Goal: Transaction & Acquisition: Purchase product/service

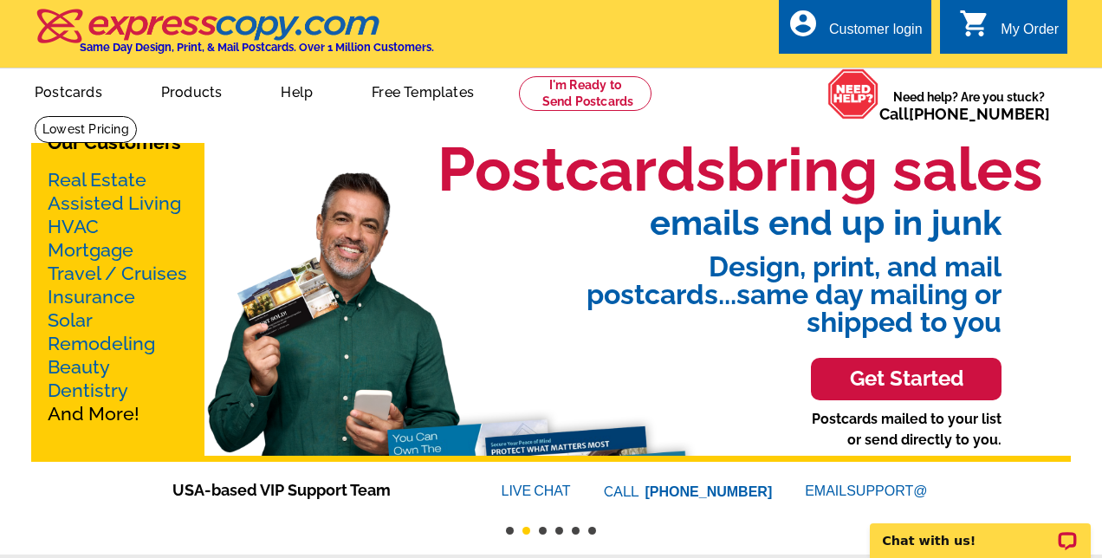
click at [103, 256] on link "Mortgage" at bounding box center [91, 250] width 86 height 22
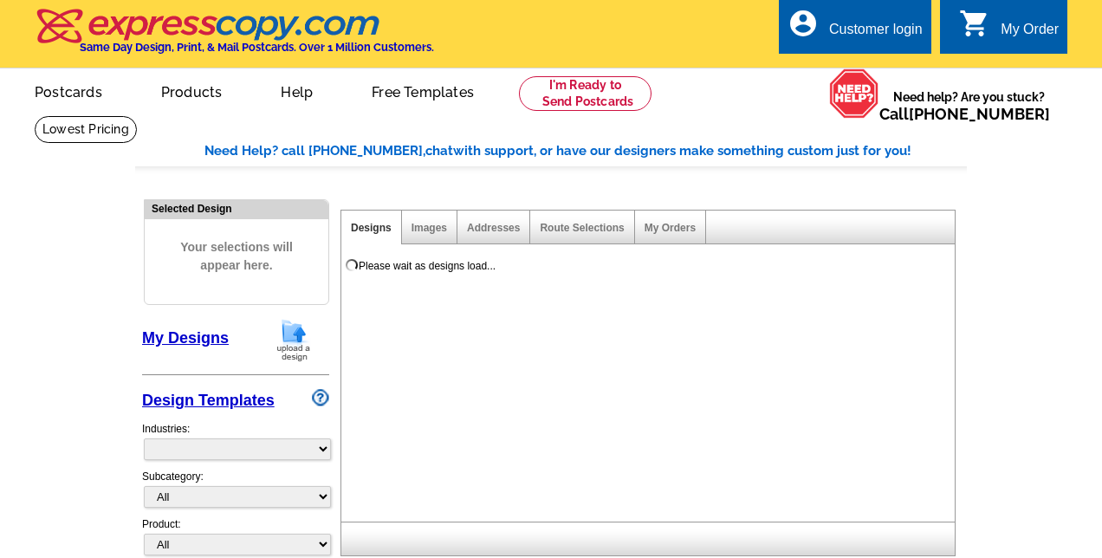
select select "774"
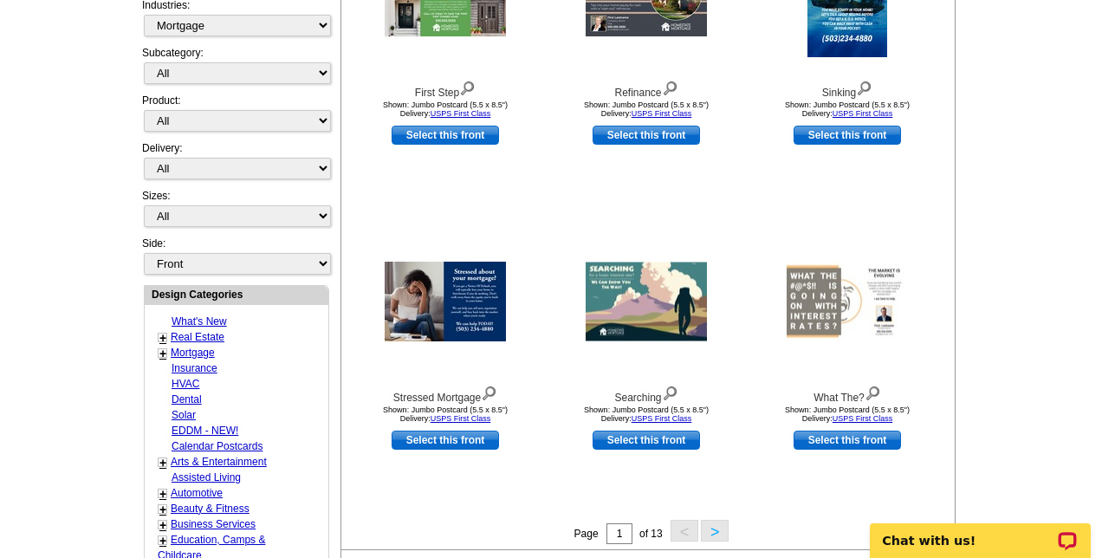
scroll to position [425, 0]
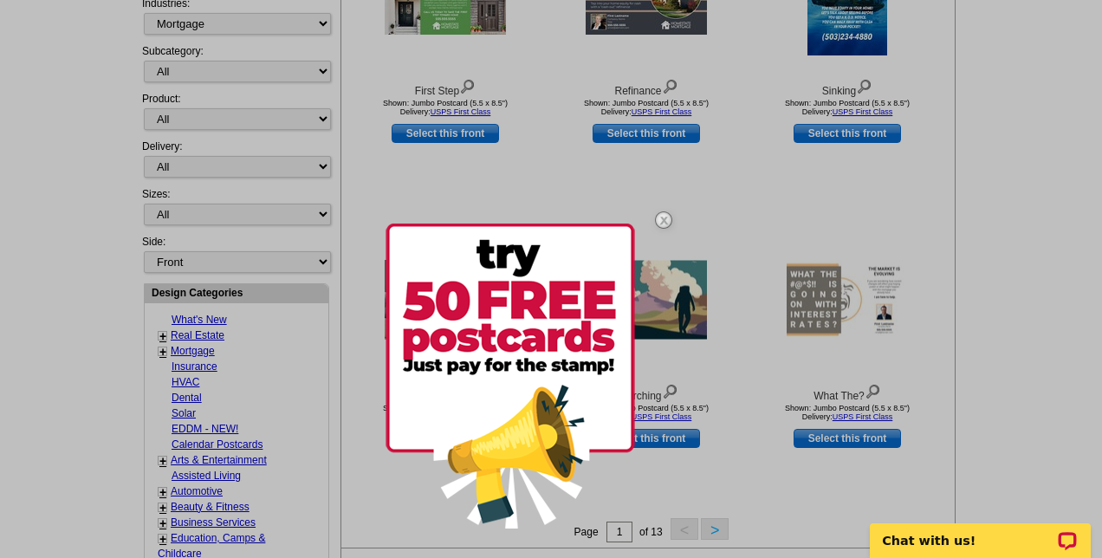
click at [548, 328] on img at bounding box center [511, 376] width 250 height 305
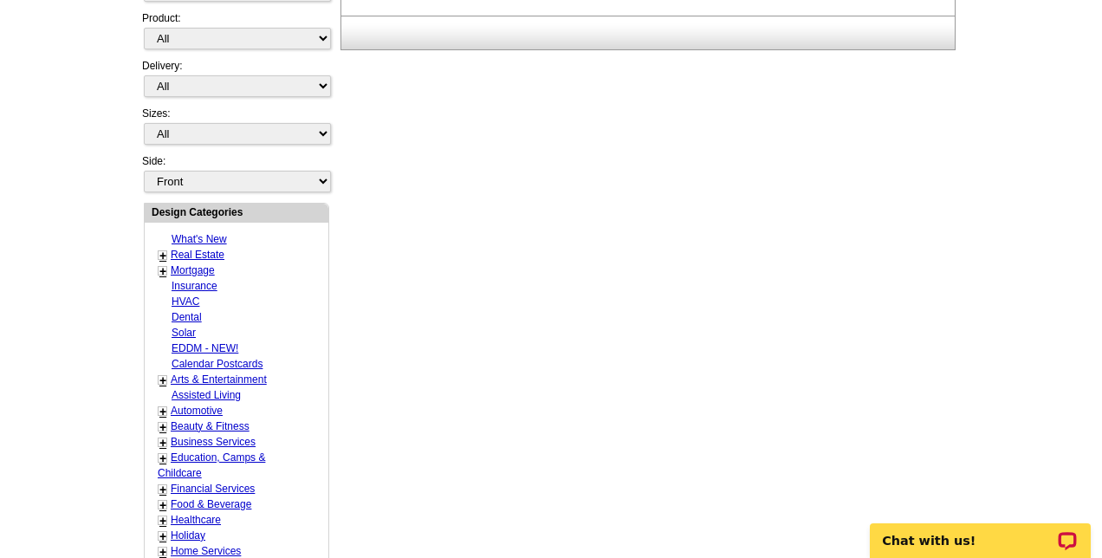
scroll to position [507, 0]
click at [162, 268] on link "+" at bounding box center [162, 270] width 7 height 14
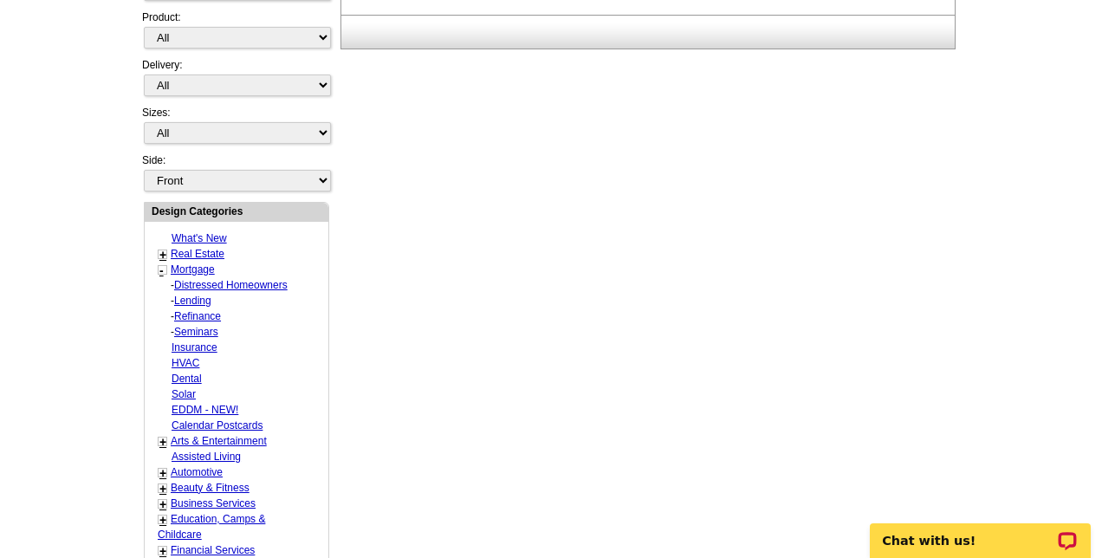
click at [196, 316] on link "Refinance" at bounding box center [197, 316] width 47 height 12
select select "774"
select select "1169"
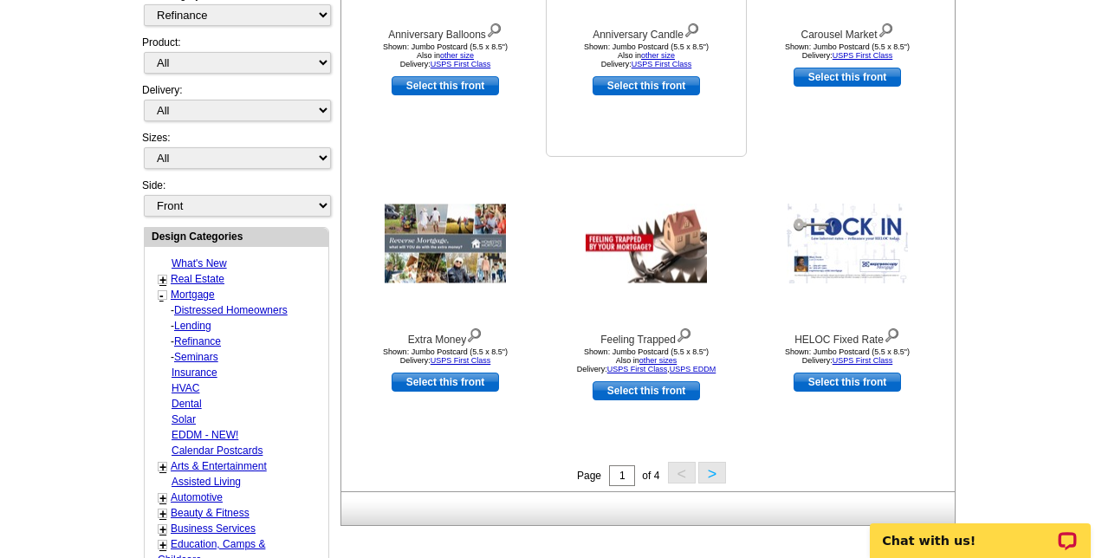
scroll to position [483, 0]
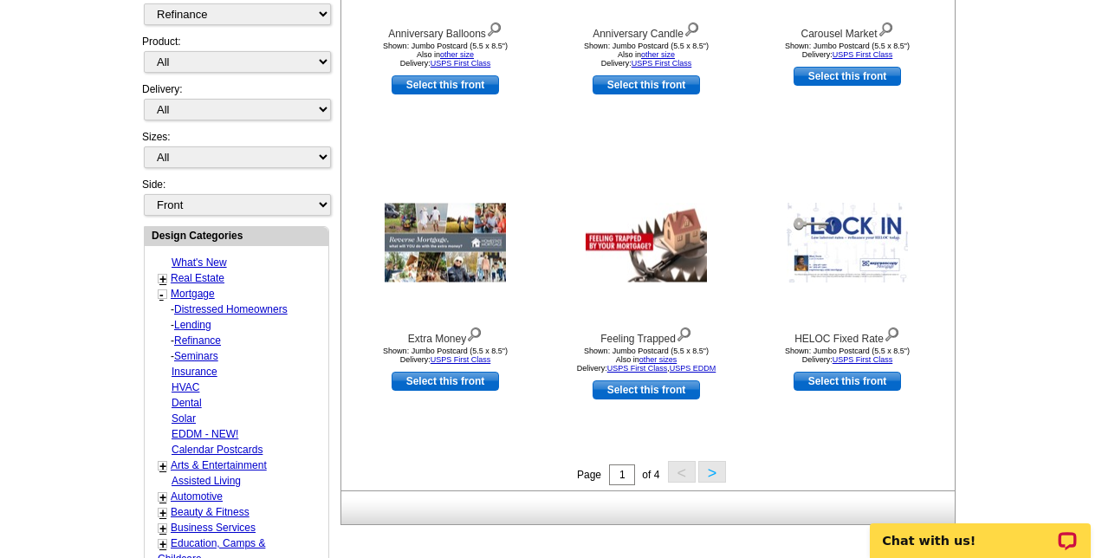
click at [715, 477] on button ">" at bounding box center [712, 472] width 28 height 22
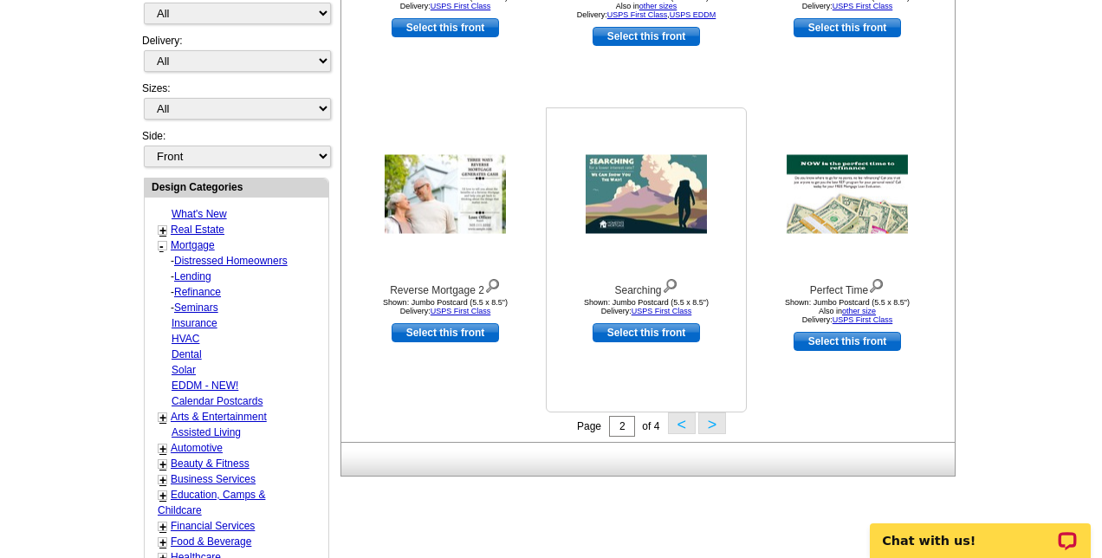
scroll to position [532, 0]
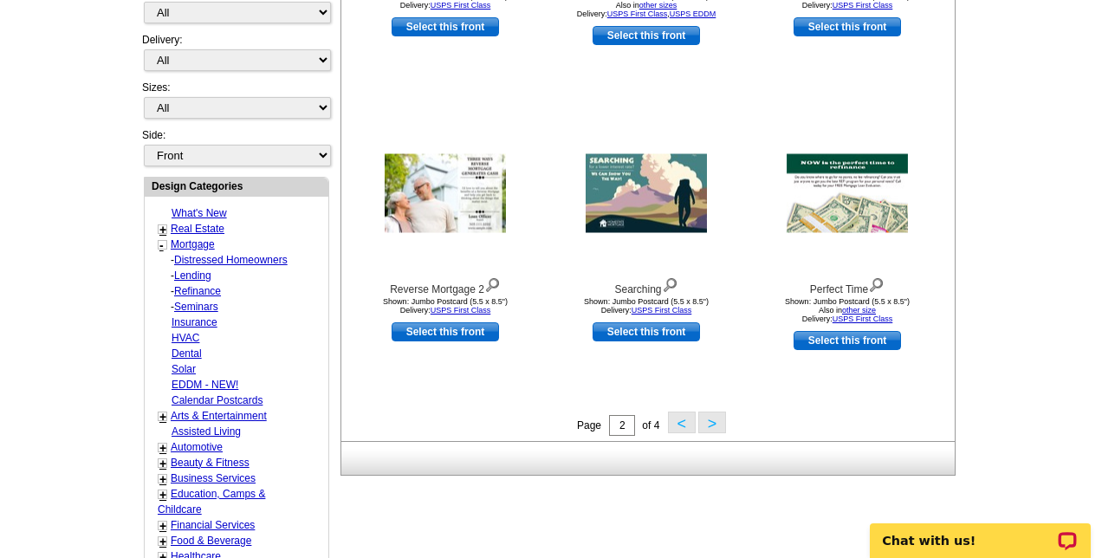
click at [715, 425] on button ">" at bounding box center [712, 423] width 28 height 22
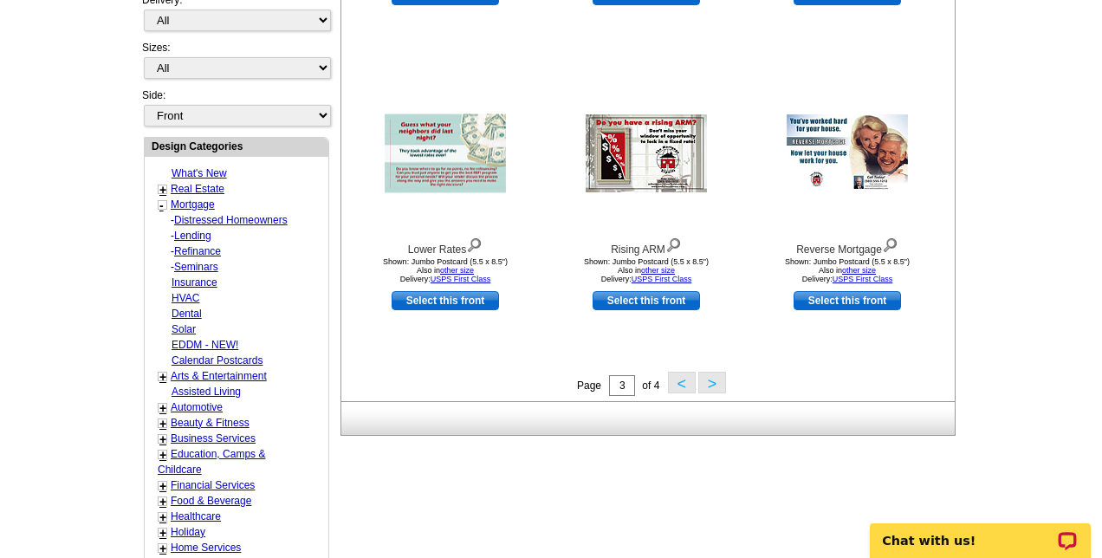
scroll to position [574, 0]
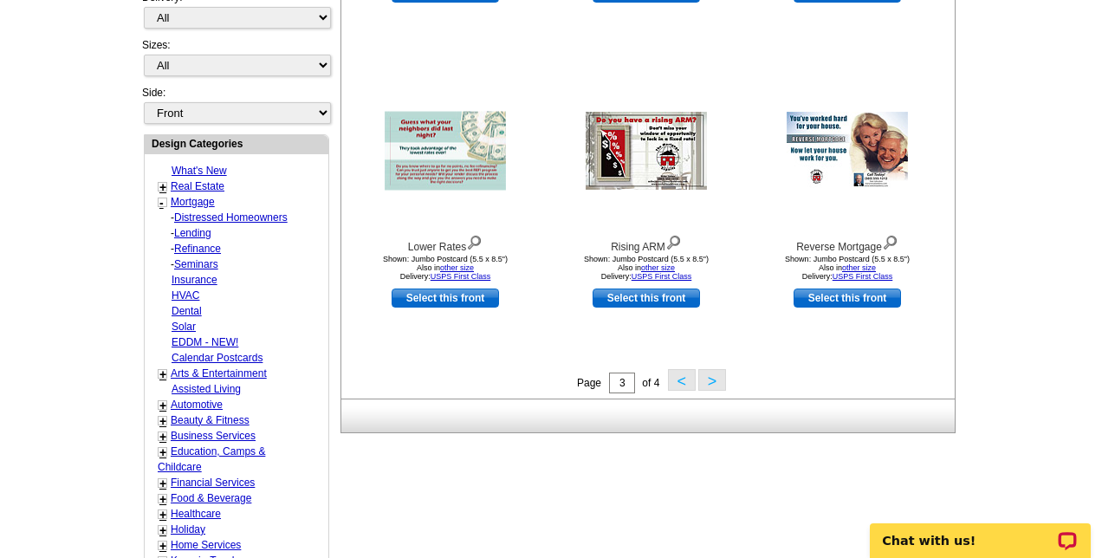
click at [705, 384] on button ">" at bounding box center [712, 380] width 28 height 22
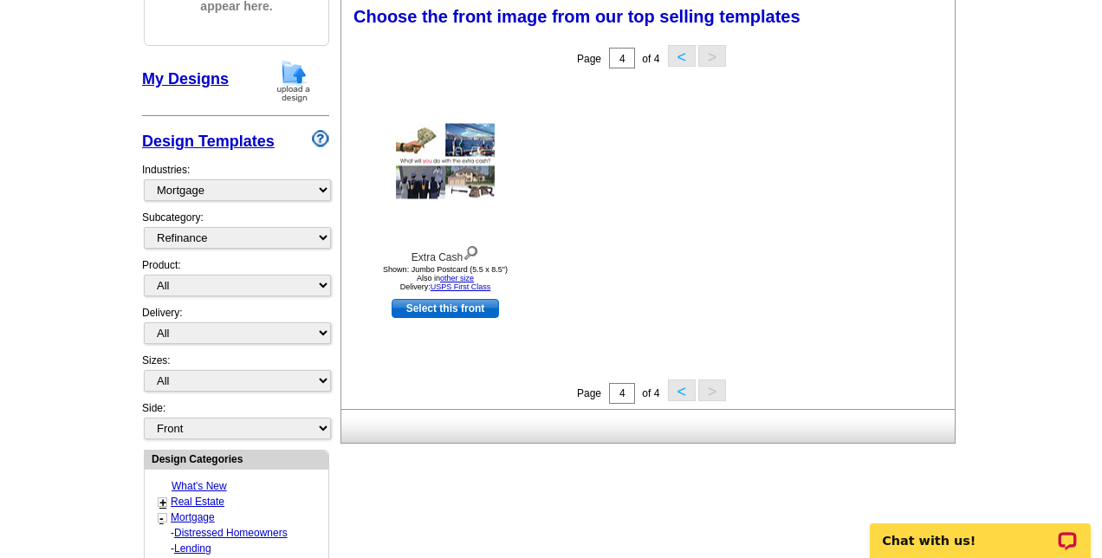
scroll to position [255, 0]
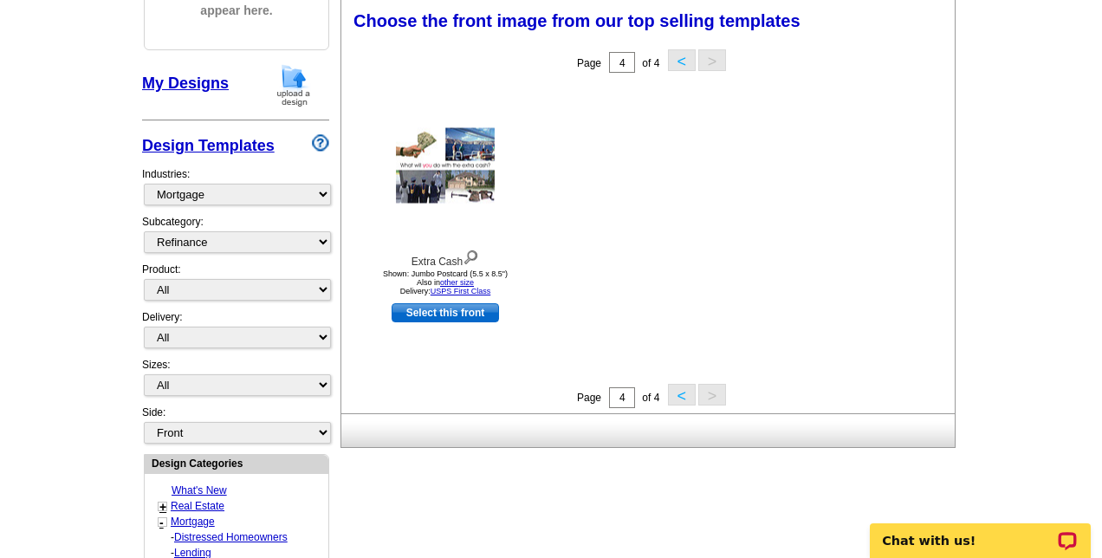
click at [672, 399] on button "<" at bounding box center [682, 395] width 28 height 22
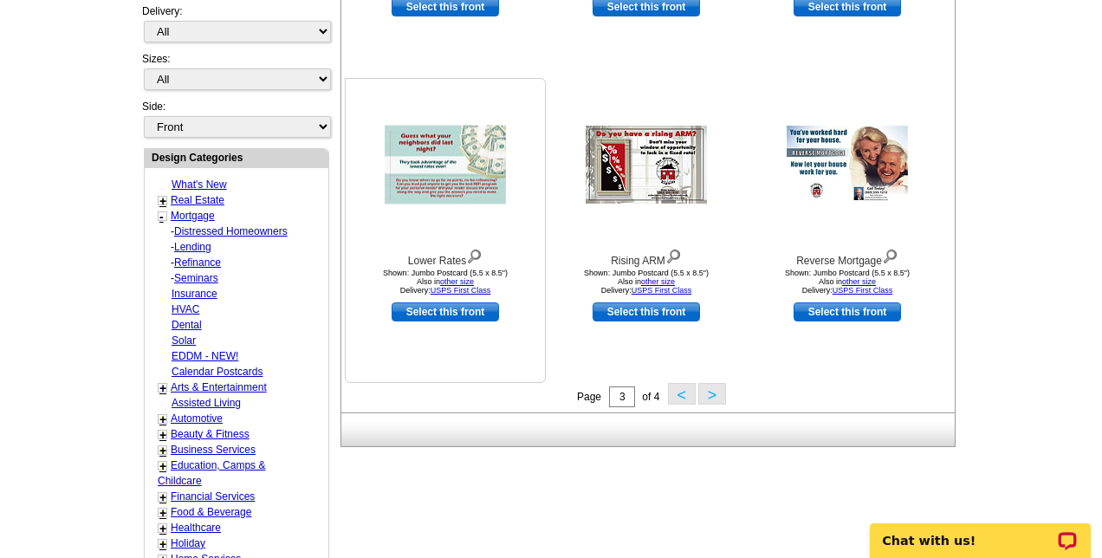
scroll to position [573, 0]
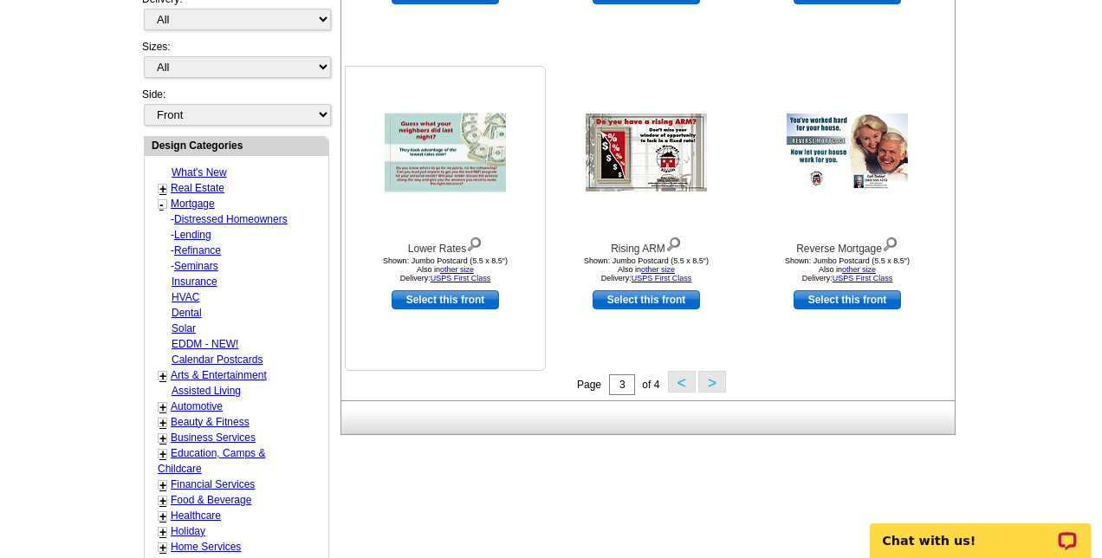
click at [484, 177] on img at bounding box center [445, 153] width 121 height 79
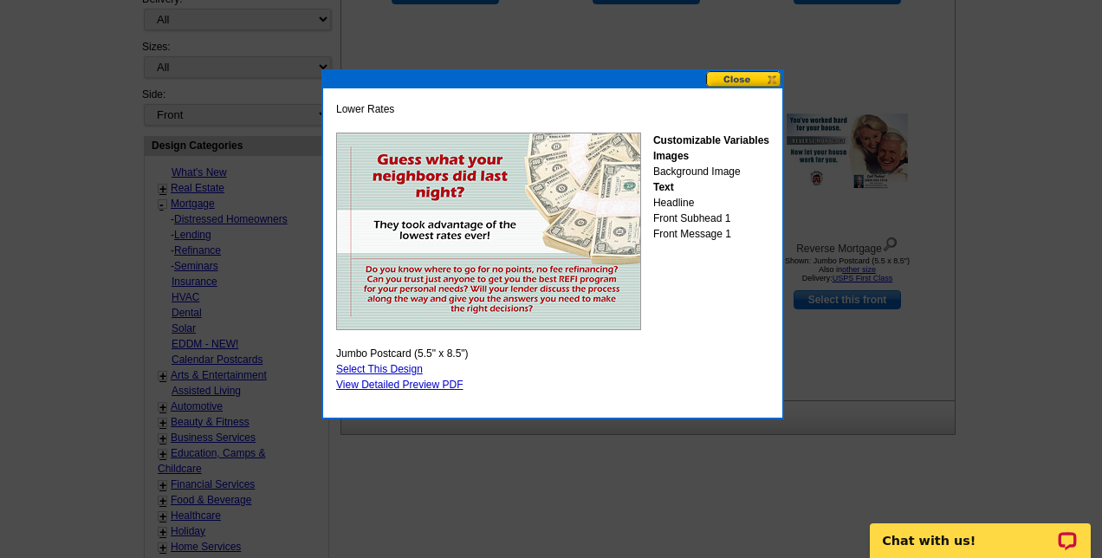
click at [354, 371] on link "Select This Design" at bounding box center [379, 369] width 87 height 12
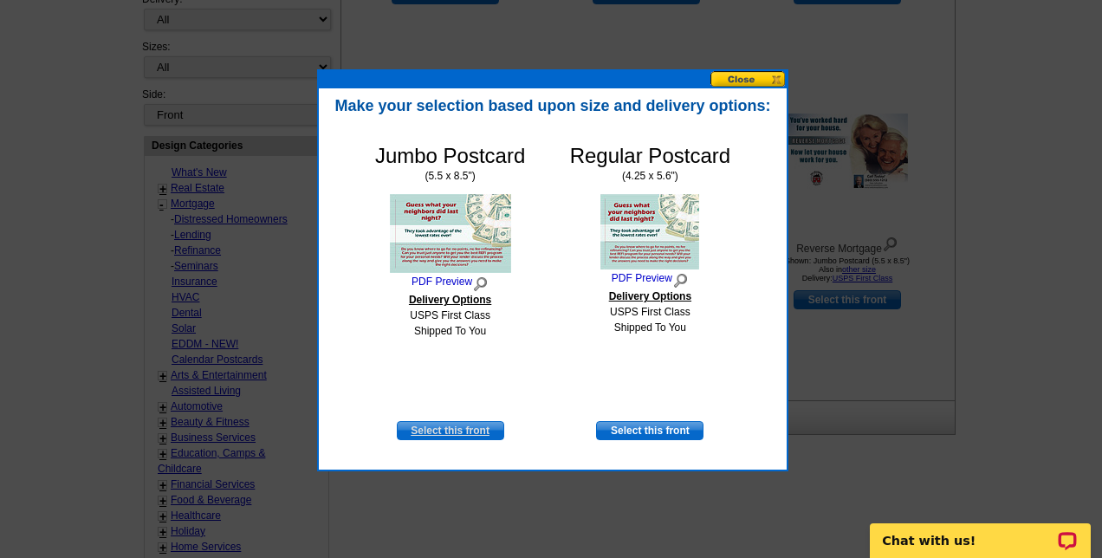
click at [448, 435] on link "Select this front" at bounding box center [450, 430] width 107 height 19
select select "2"
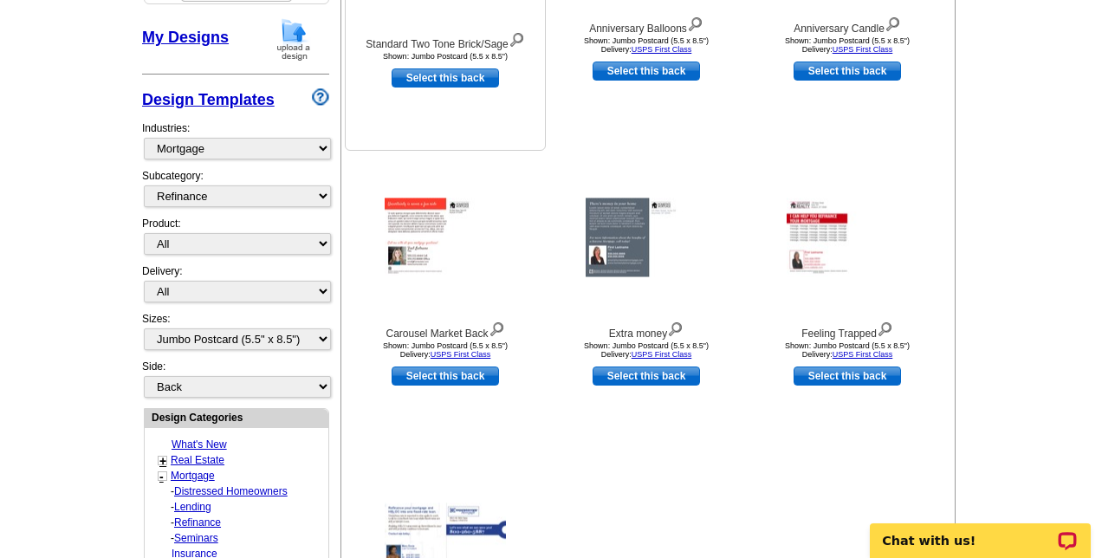
scroll to position [479, 0]
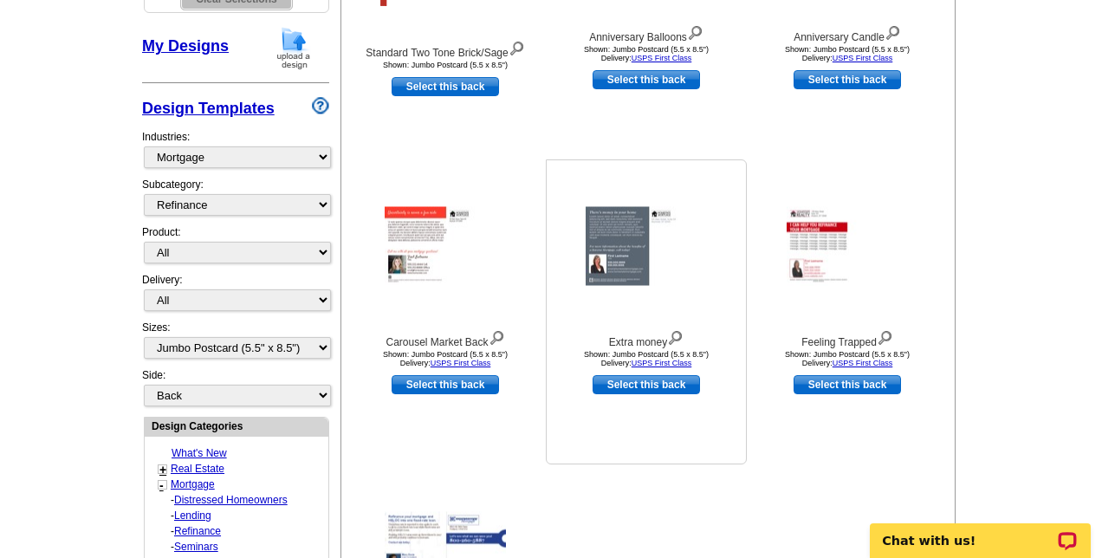
click at [624, 279] on img at bounding box center [646, 246] width 121 height 79
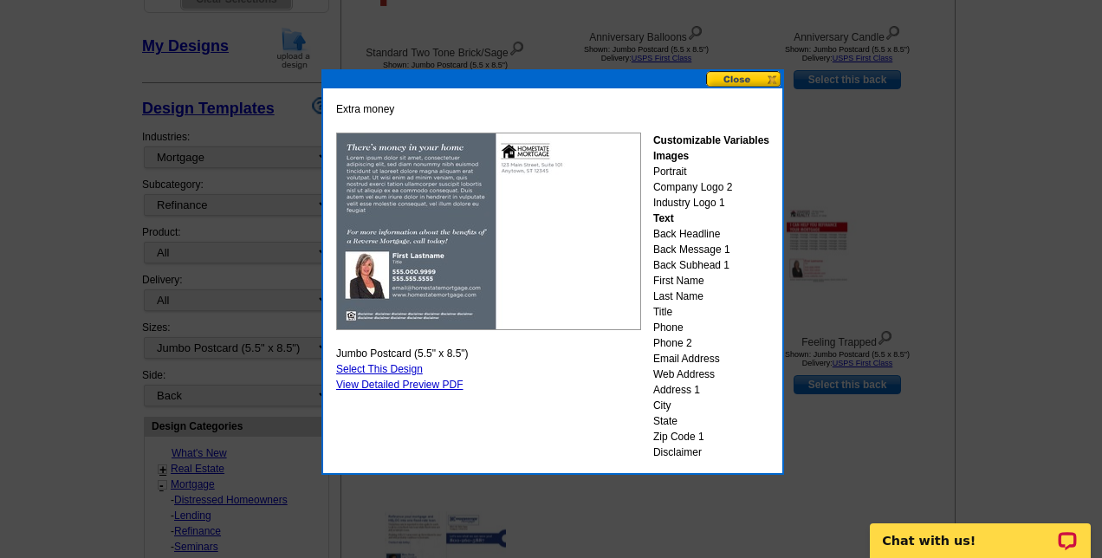
click at [756, 80] on button at bounding box center [744, 79] width 76 height 16
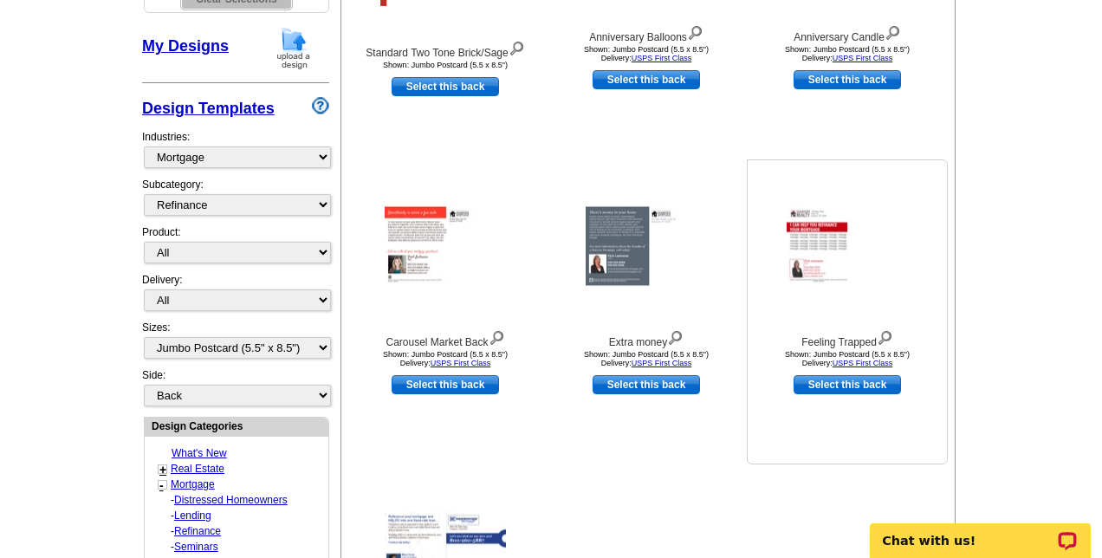
click at [812, 225] on img at bounding box center [847, 246] width 121 height 79
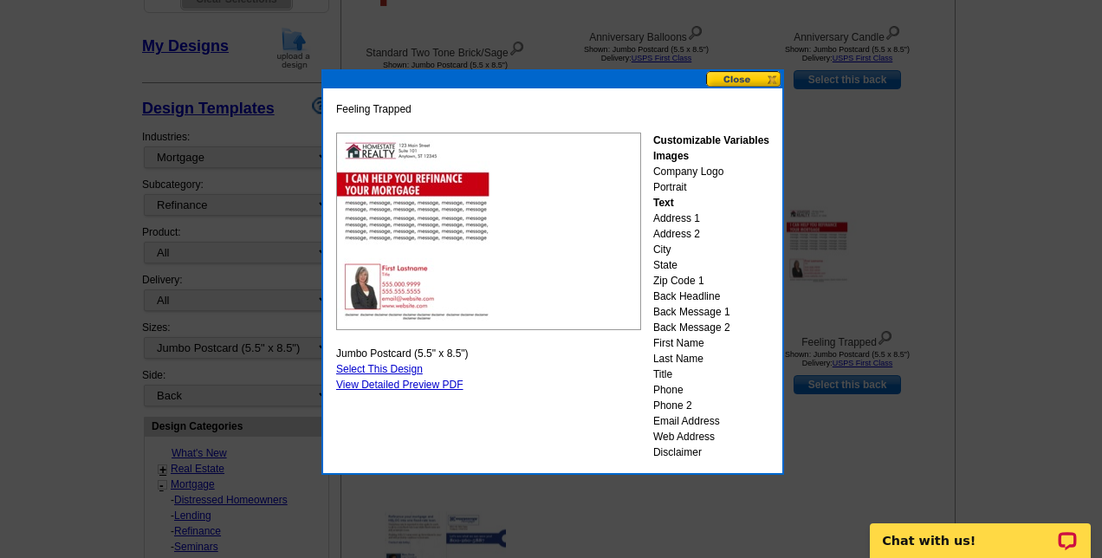
click at [399, 367] on link "Select This Design" at bounding box center [379, 369] width 87 height 12
select select "front"
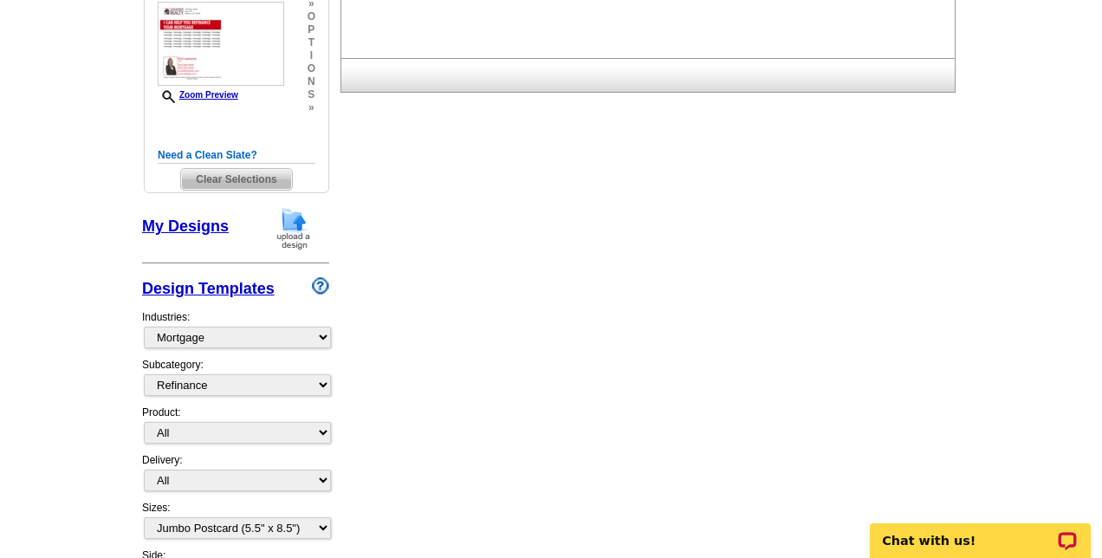
scroll to position [0, 0]
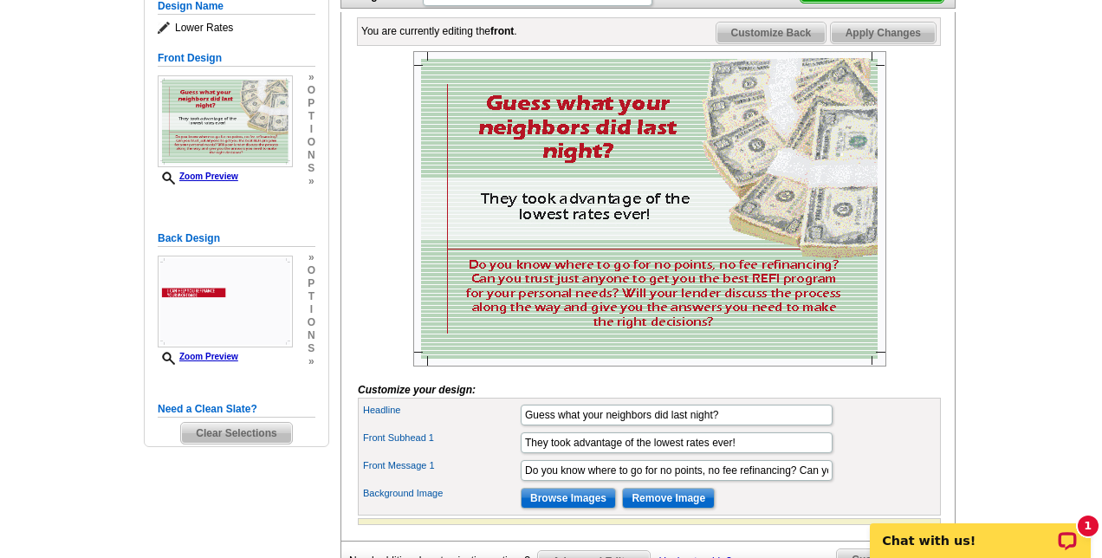
scroll to position [250, 0]
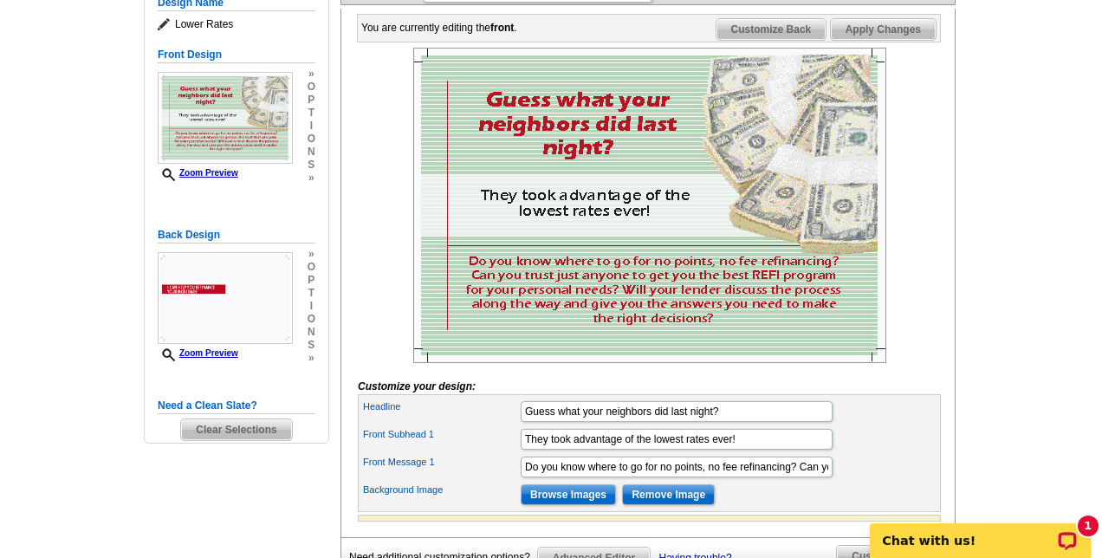
click at [525, 310] on img at bounding box center [649, 205] width 473 height 315
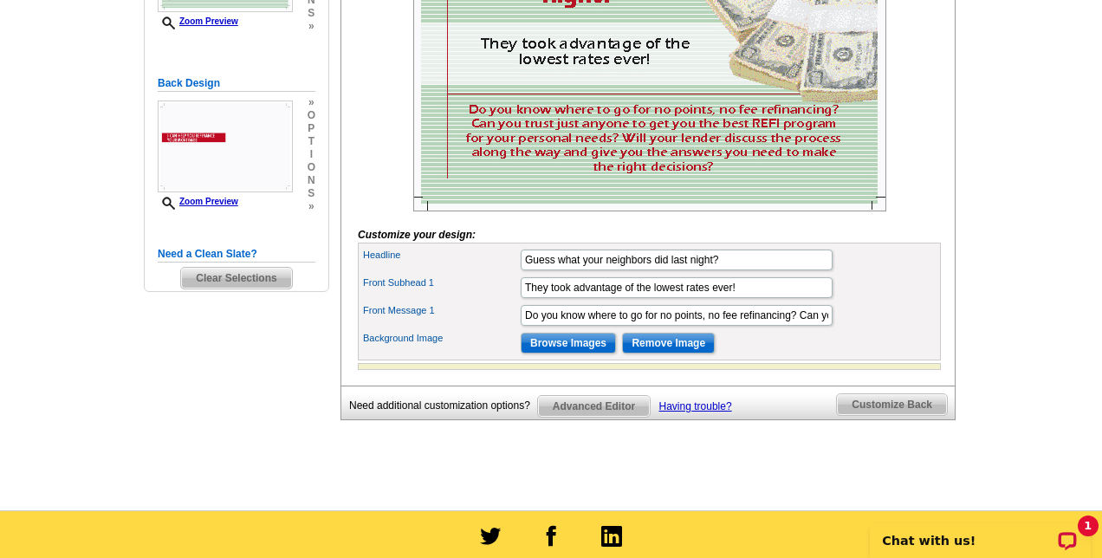
scroll to position [404, 0]
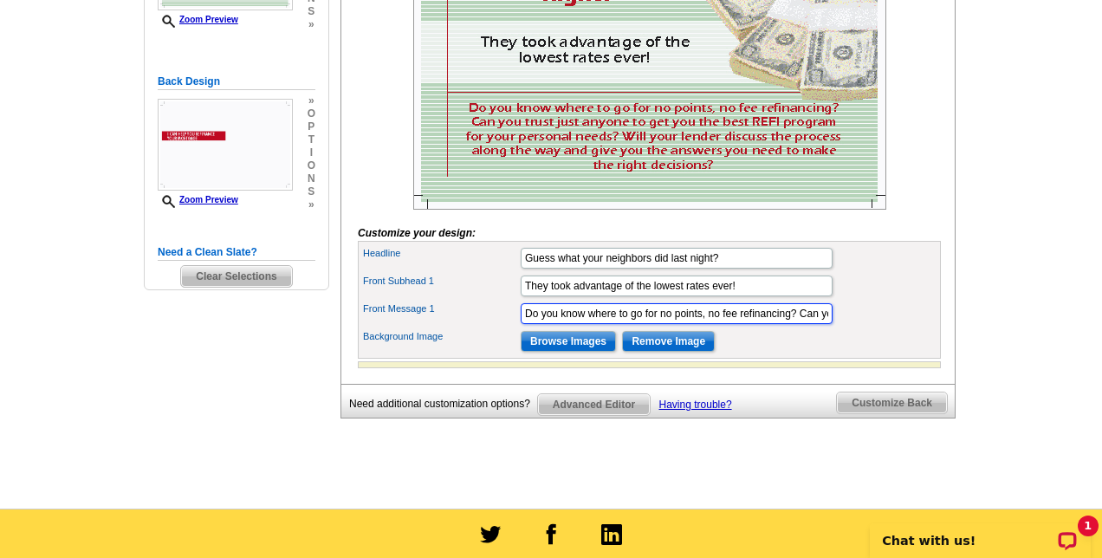
click at [577, 324] on input "Do you know where to go for no points, no fee refinancing? Can you trust just a…" at bounding box center [677, 313] width 312 height 21
paste input "If you purchased your home in the last few years, there’s a good chance your ra…"
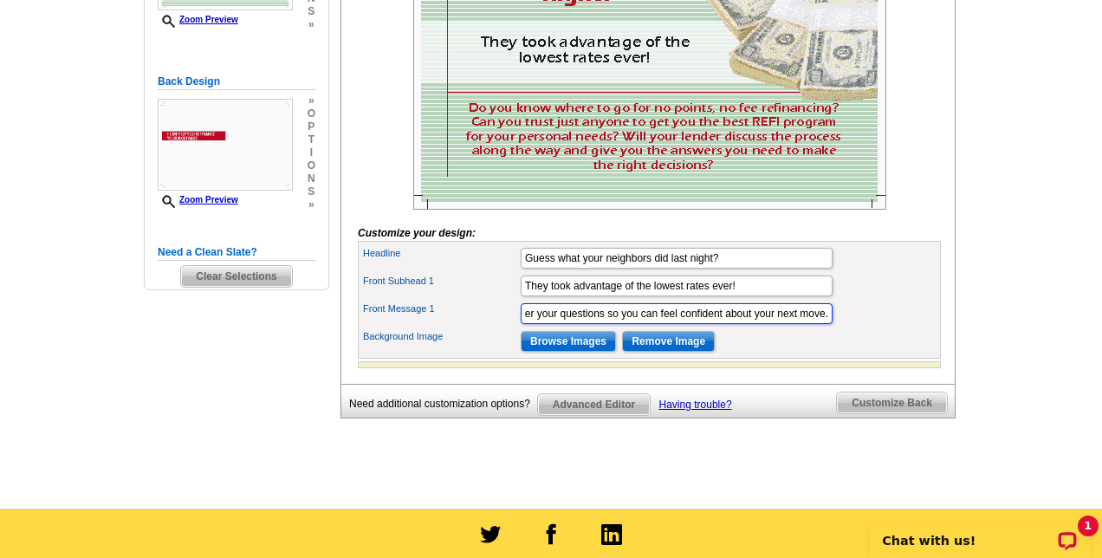
click at [568, 324] on input "If you purchased your home in the last few years, there’s a good chance your ra…" at bounding box center [677, 313] width 312 height 21
type input "If you purchased your home in the last few years, there’s a good chance your ra…"
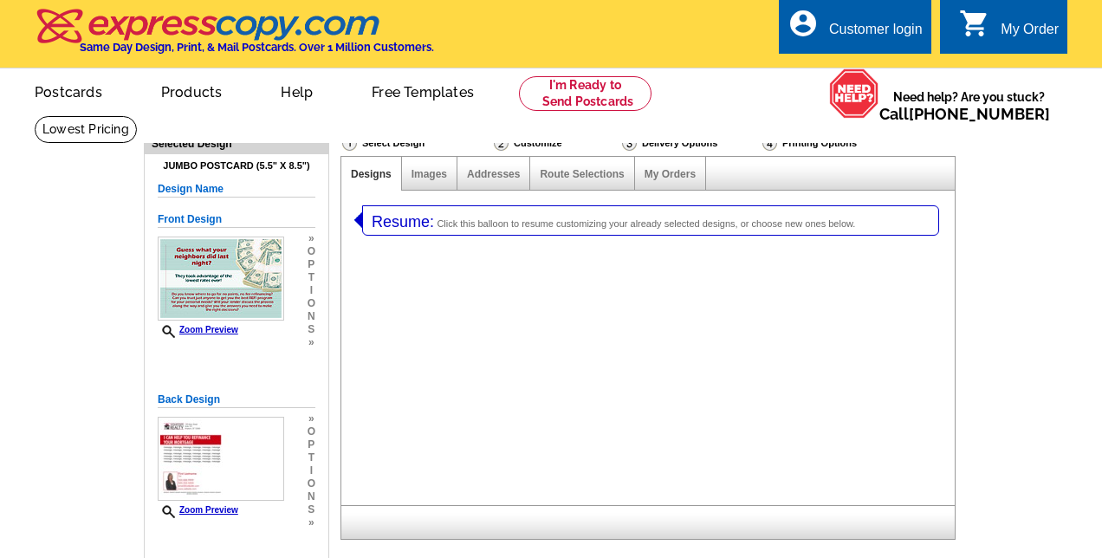
select select "1"
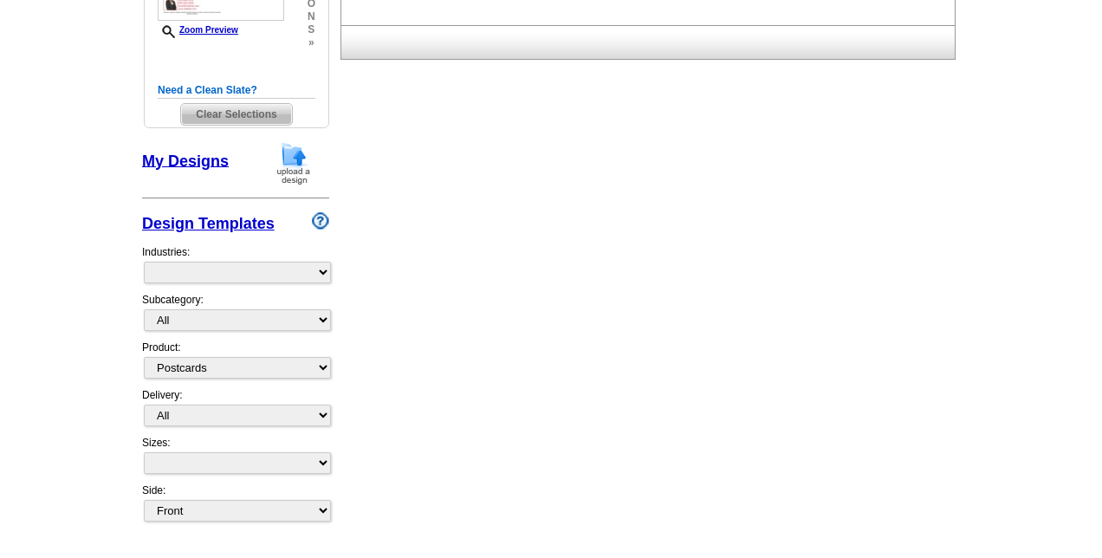
select select "2"
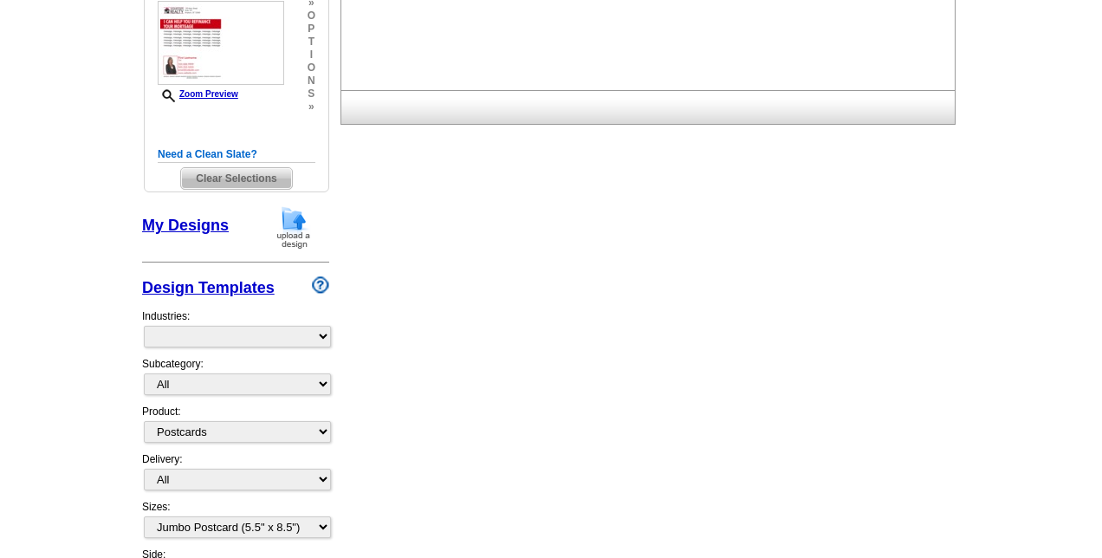
scroll to position [502, 0]
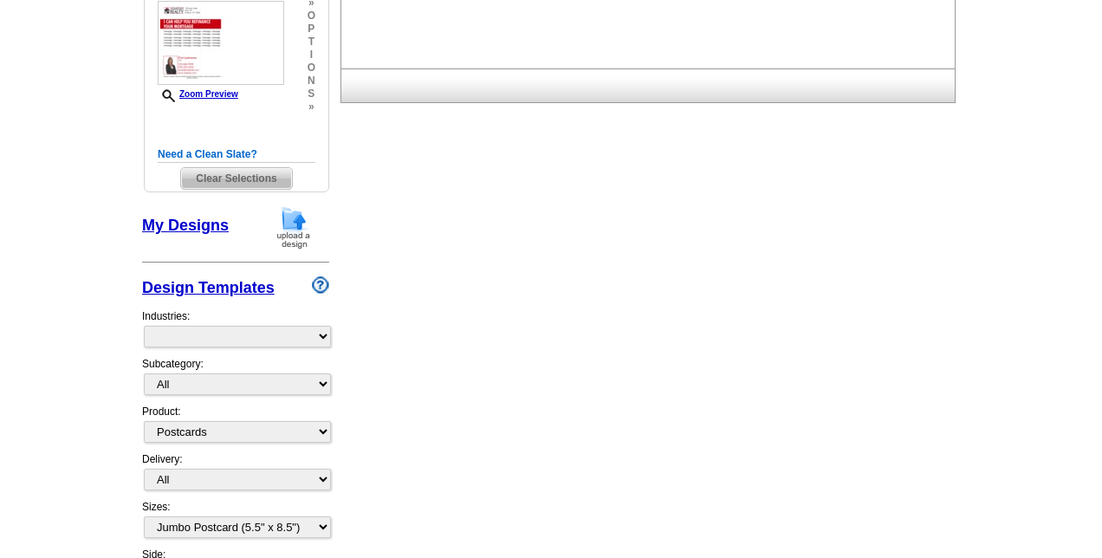
select select "831"
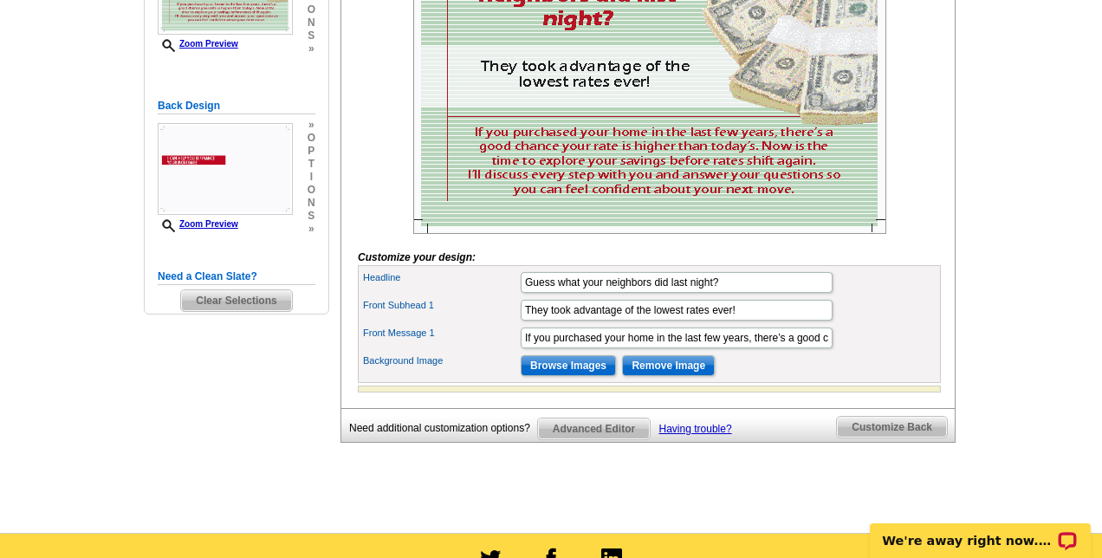
scroll to position [406, 0]
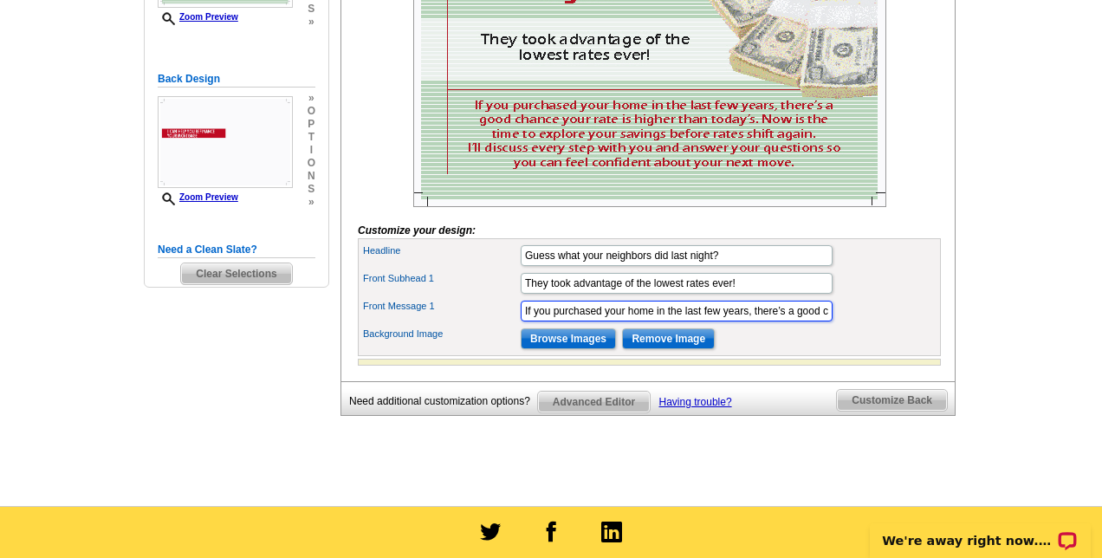
click at [524, 321] on input "If you purchased your home in the last few years, there’s a good chance your ra…" at bounding box center [677, 311] width 312 height 21
paste input "The Fed just cut rates, creating a rare chance to lower your payment."
type input "The Fed just cut rates, creating a rare chance to lower your payment. If you pu…"
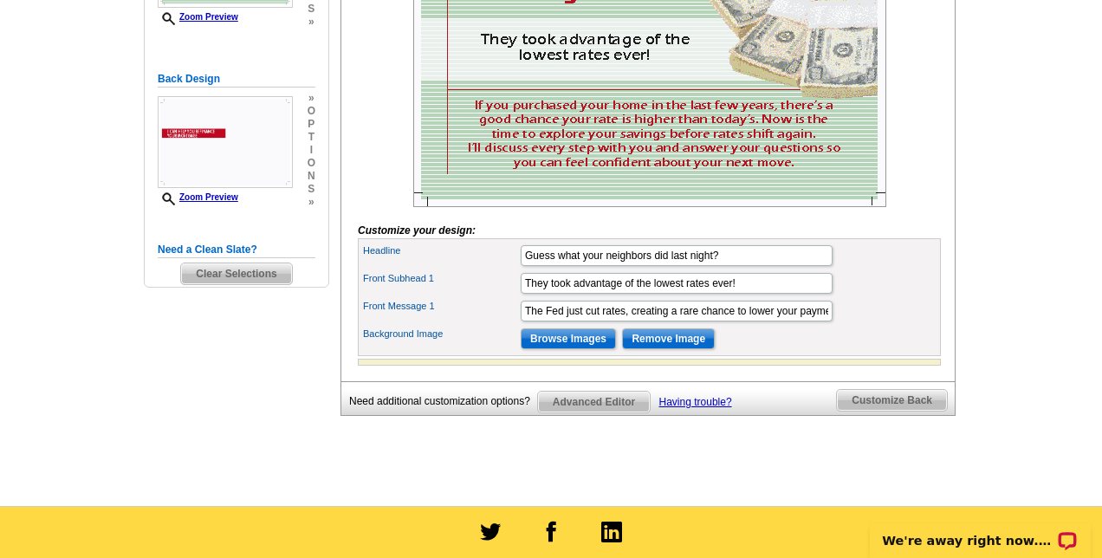
click at [880, 325] on div "Front Message 1 The Fed just cut rates, creating a rare chance to lower your pa…" at bounding box center [649, 311] width 576 height 28
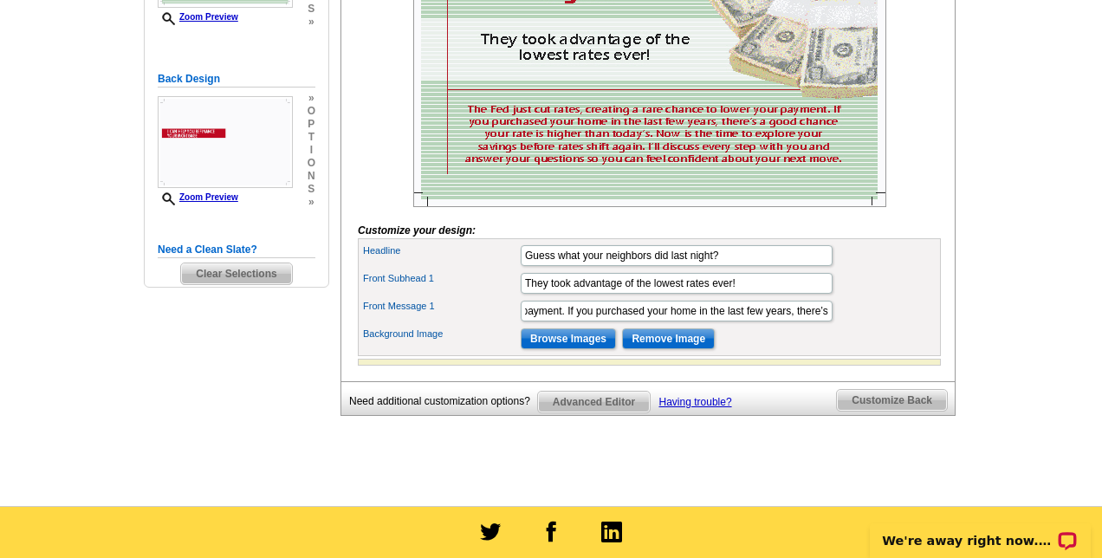
scroll to position [0, 282]
drag, startPoint x: 563, startPoint y: 340, endPoint x: 740, endPoint y: 341, distance: 176.8
click at [740, 321] on input "The Fed just cut rates, creating a rare chance to lower your payment. If you pu…" at bounding box center [677, 311] width 312 height 21
click at [780, 294] on input "They took advantage of the lowest rates ever!" at bounding box center [677, 283] width 312 height 21
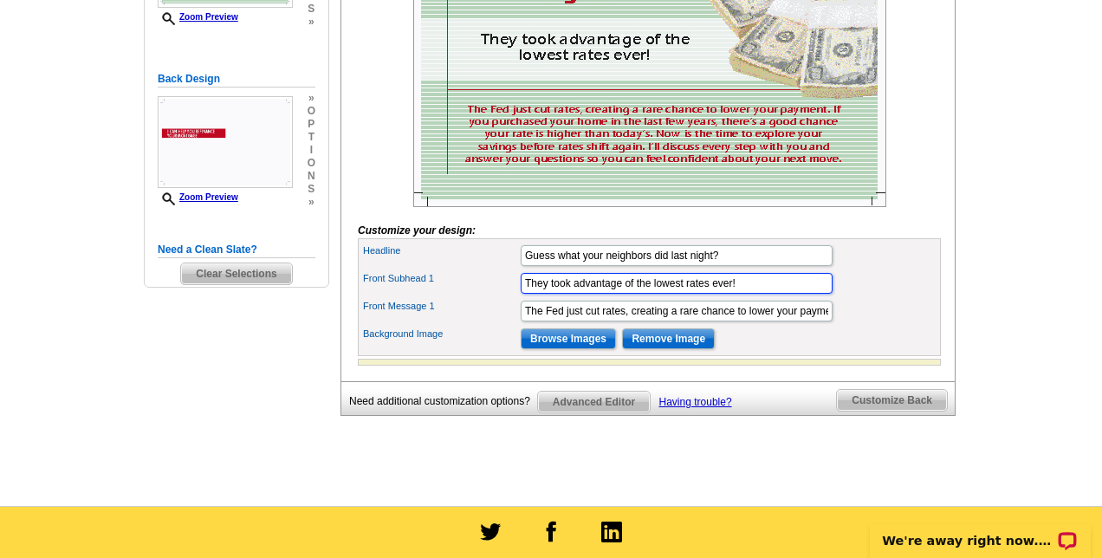
paste input "you could be paying more than you need to"
drag, startPoint x: 632, startPoint y: 312, endPoint x: 836, endPoint y: 315, distance: 204.5
click at [837, 297] on div "Front Subhead 1 They took advantage of the lowest rates ever! you could be payi…" at bounding box center [649, 283] width 576 height 28
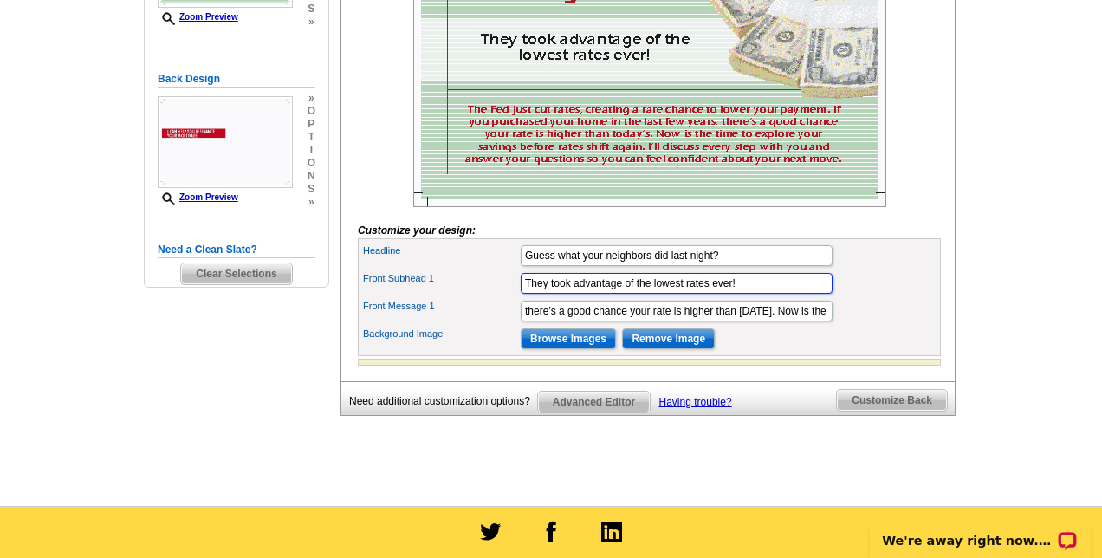
type input "They took advantage of the lowest rates ever!"
drag, startPoint x: 632, startPoint y: 340, endPoint x: 772, endPoint y: 335, distance: 140.4
click at [772, 321] on input "The Fed just cut rates, creating a rare chance to lower your payment. If you pu…" at bounding box center [677, 311] width 312 height 21
paste input "could be paying more than you need to"
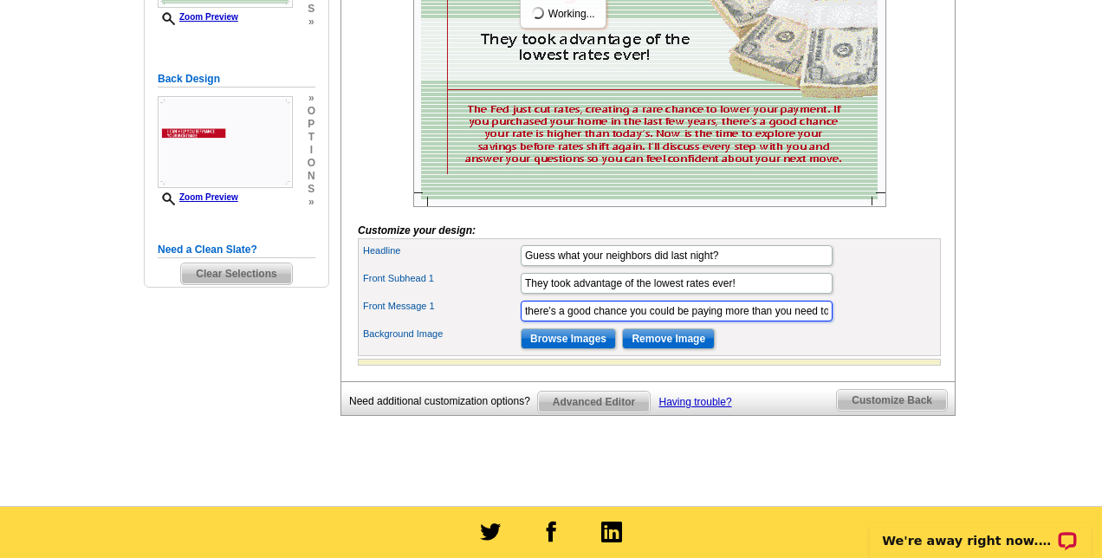
scroll to position [0, 552]
type input "The Fed just cut rates, creating a rare chance to lower your payment. If you pu…"
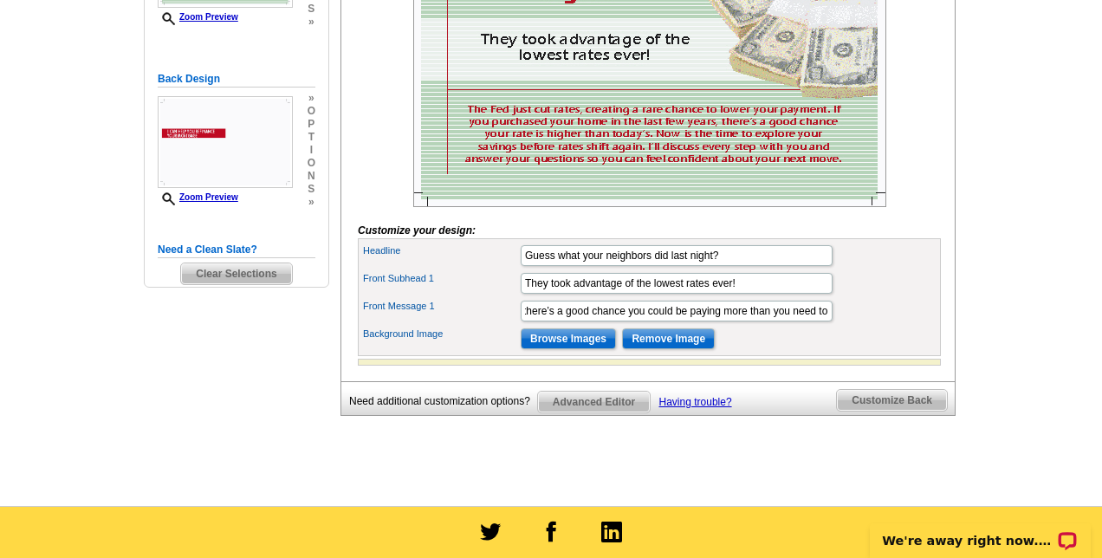
scroll to position [0, 0]
click at [869, 325] on div "Front Message 1 The Fed just cut rates, creating a rare chance to lower your pa…" at bounding box center [649, 311] width 576 height 28
click at [852, 411] on span "Customize Back" at bounding box center [892, 400] width 110 height 21
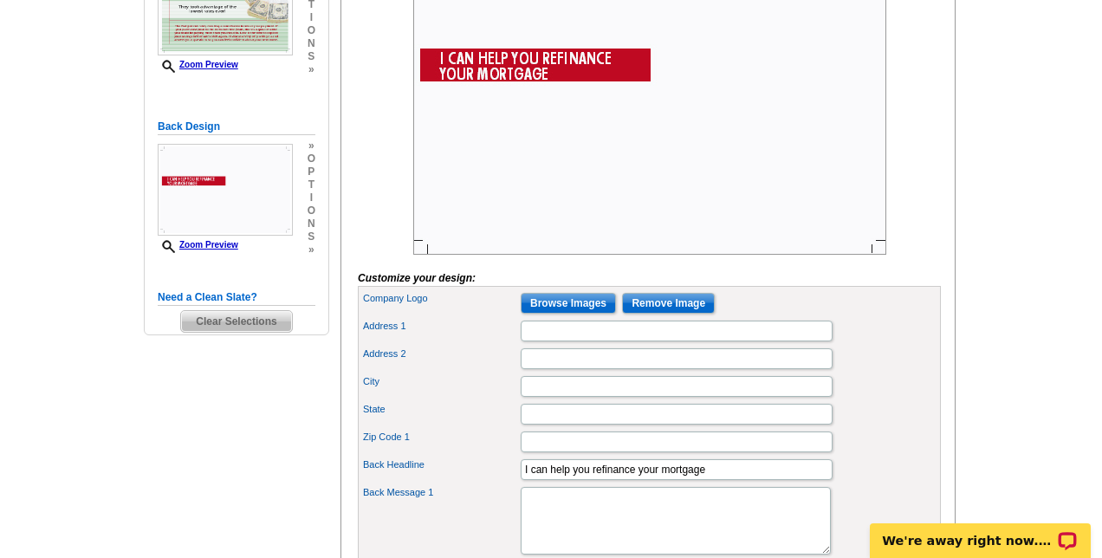
scroll to position [366, 0]
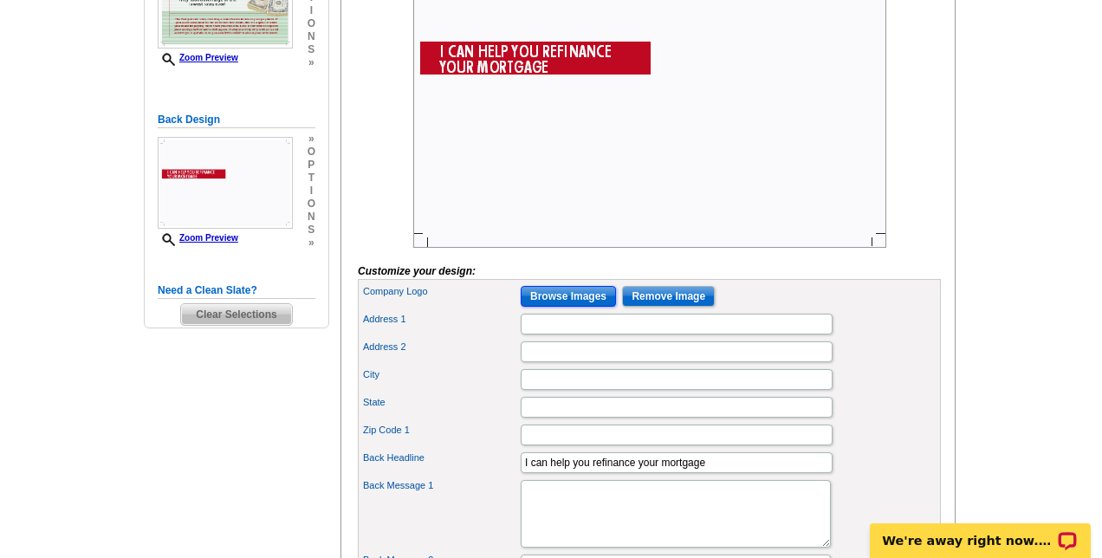
click at [543, 307] on input "Browse Images" at bounding box center [568, 296] width 95 height 21
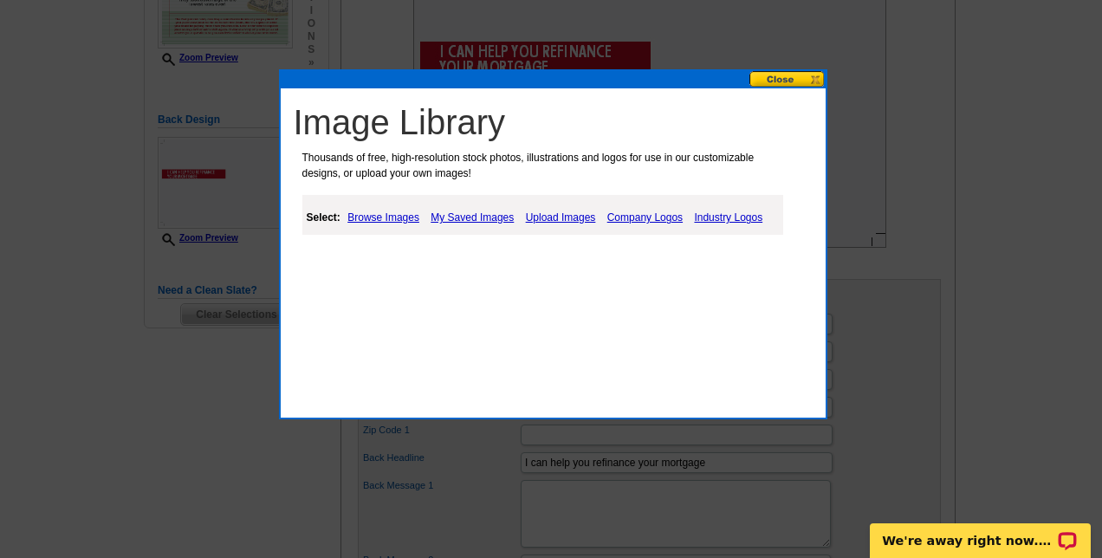
click at [578, 215] on link "Upload Images" at bounding box center [561, 217] width 79 height 21
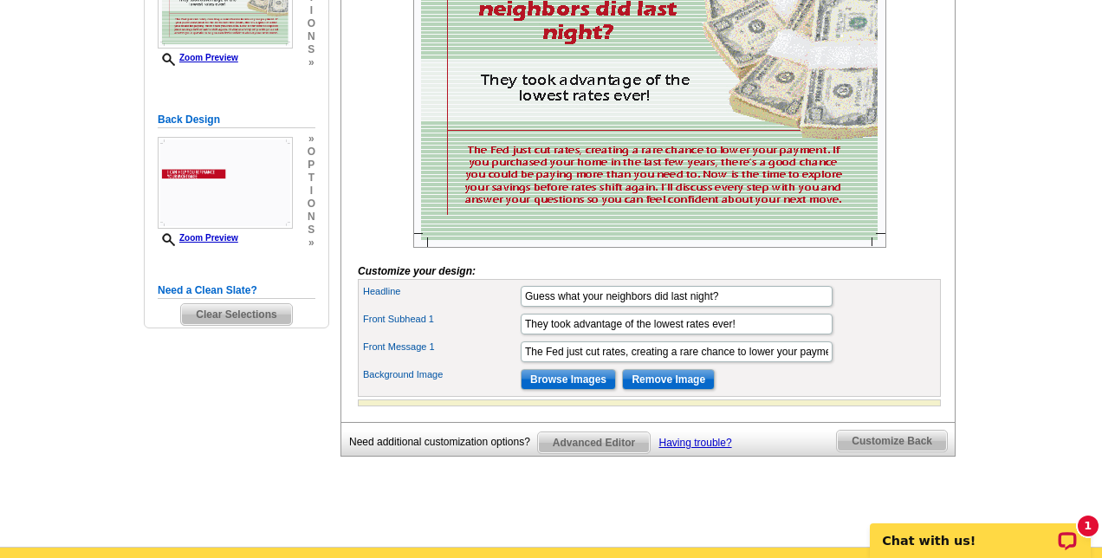
click at [863, 451] on span "Customize Back" at bounding box center [892, 441] width 110 height 21
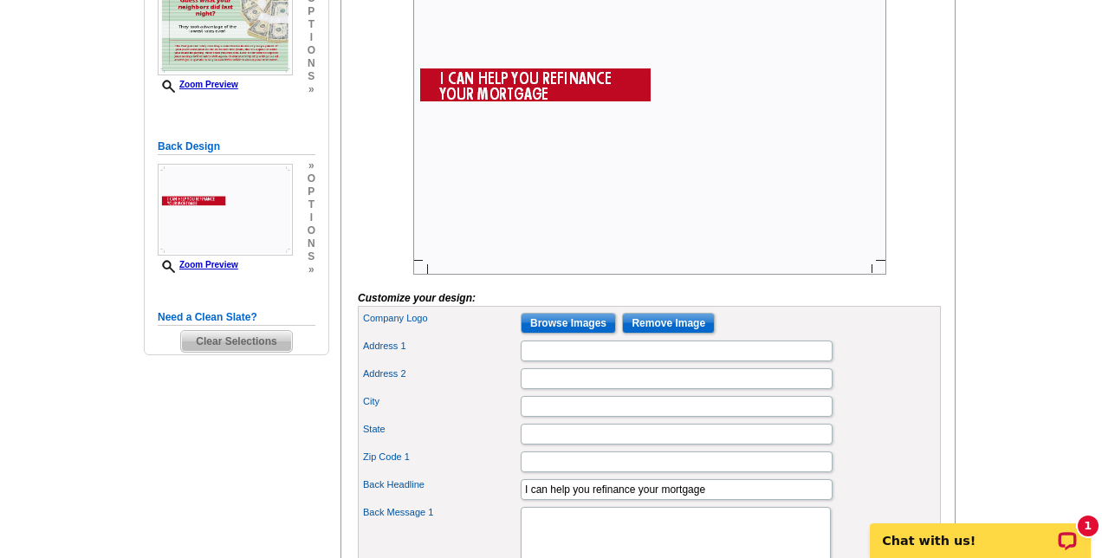
scroll to position [355, 0]
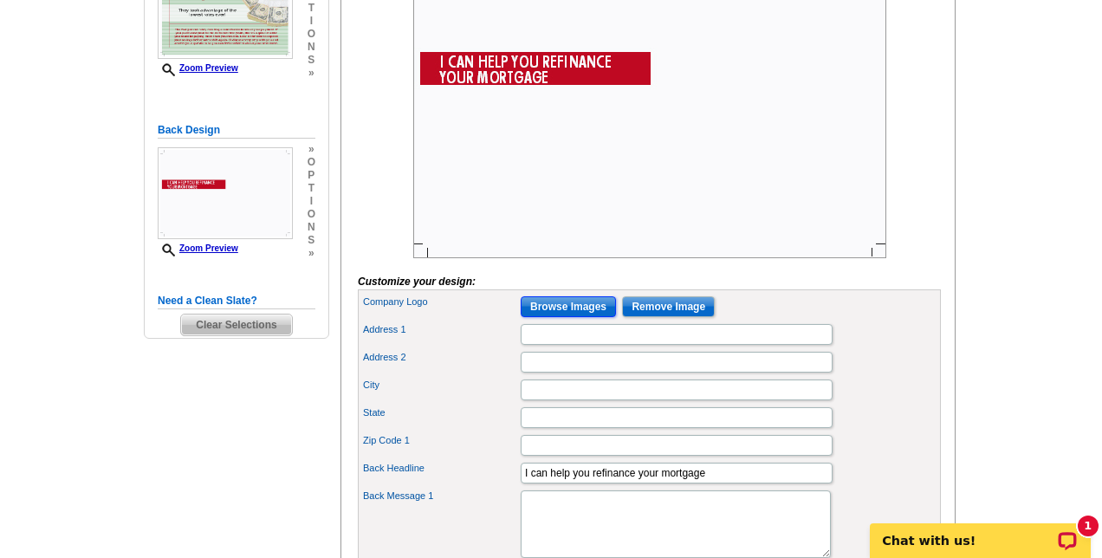
click at [570, 317] on input "Browse Images" at bounding box center [568, 306] width 95 height 21
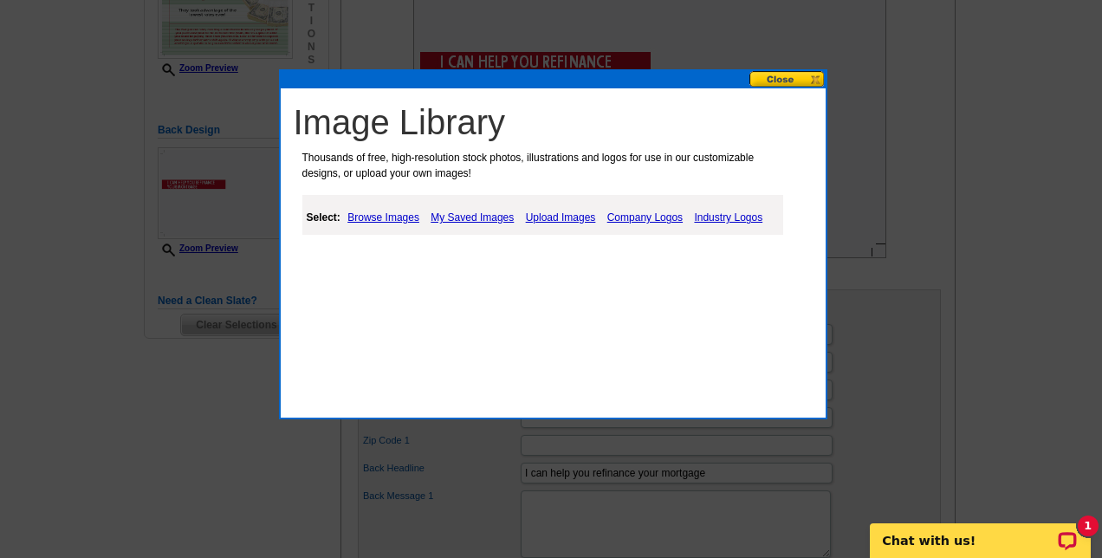
click at [567, 216] on link "Upload Images" at bounding box center [561, 217] width 79 height 21
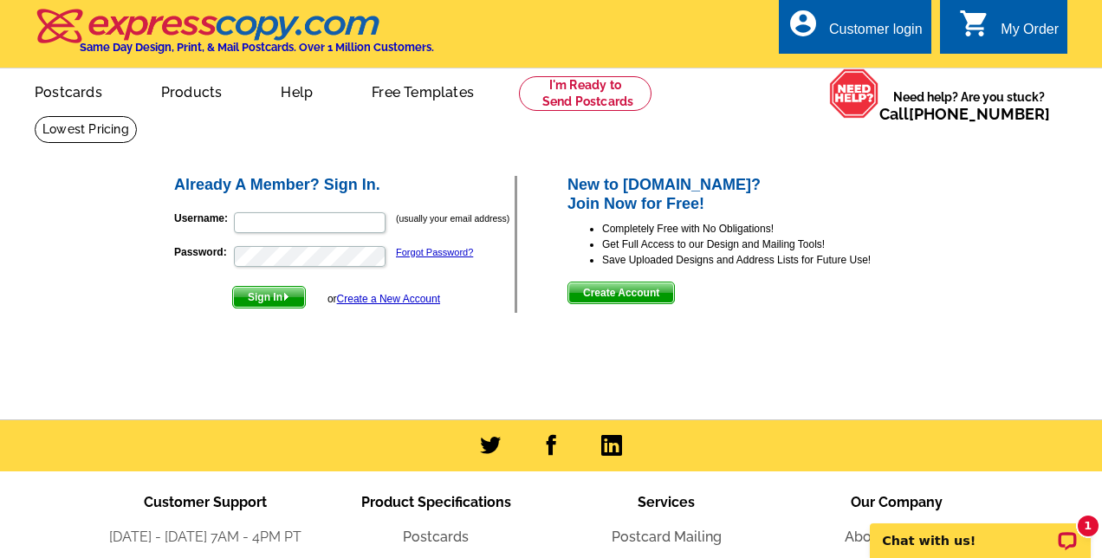
click at [403, 302] on link "Create a New Account" at bounding box center [388, 299] width 103 height 12
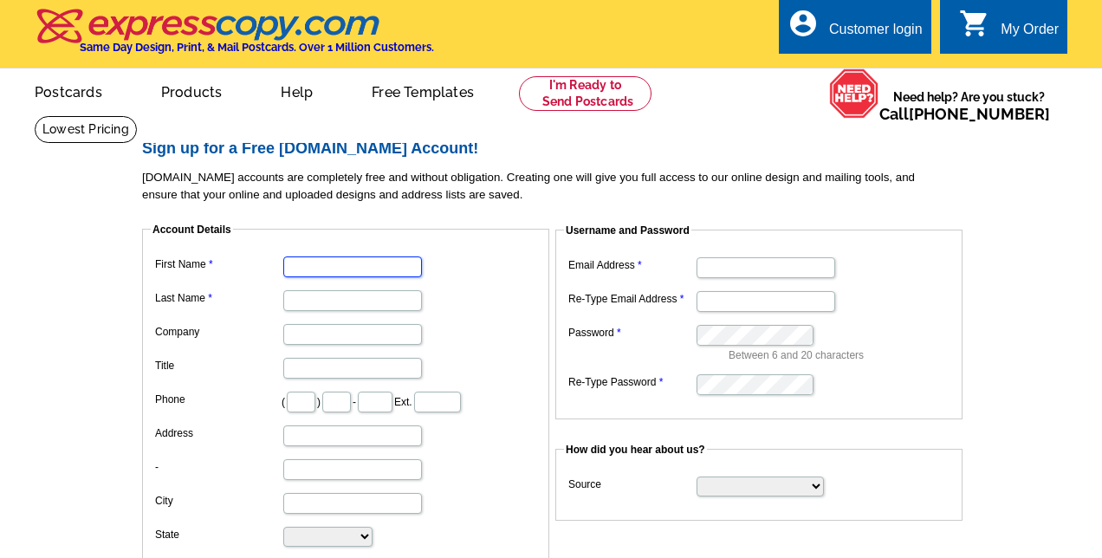
click at [370, 271] on input "First Name" at bounding box center [352, 266] width 139 height 21
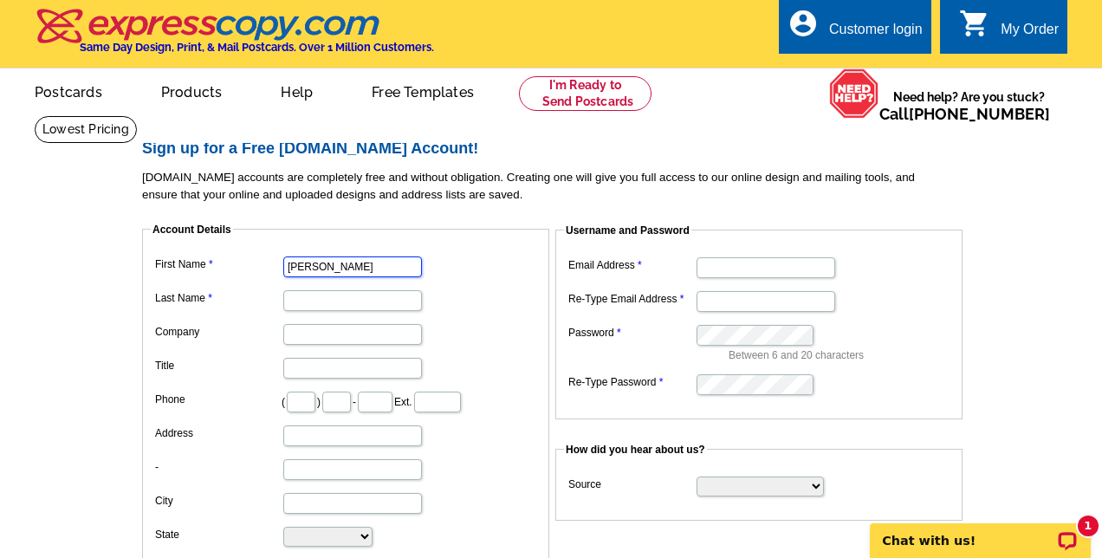
type input "[PERSON_NAME]"
type input "Alcon"
type input "[PERSON_NAME] Mortgage"
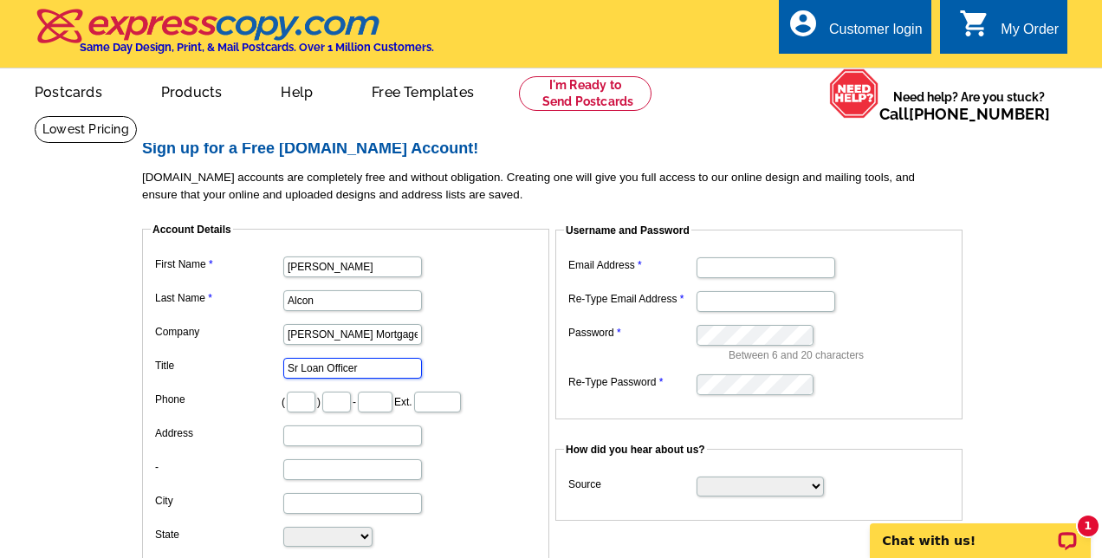
type input "Sr Loan Officer"
type input "512"
type input "909"
type input "9914"
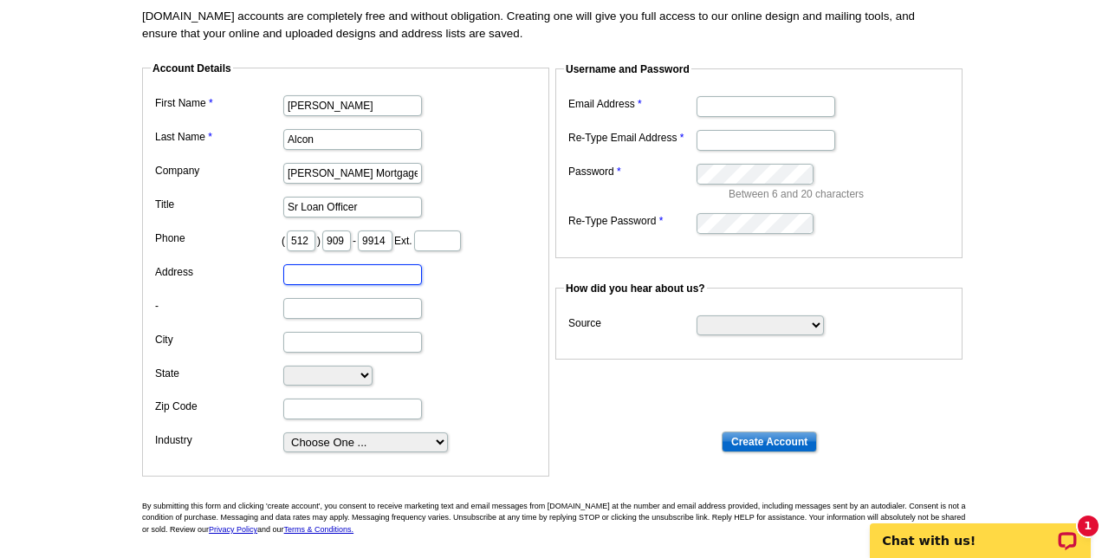
scroll to position [162, 0]
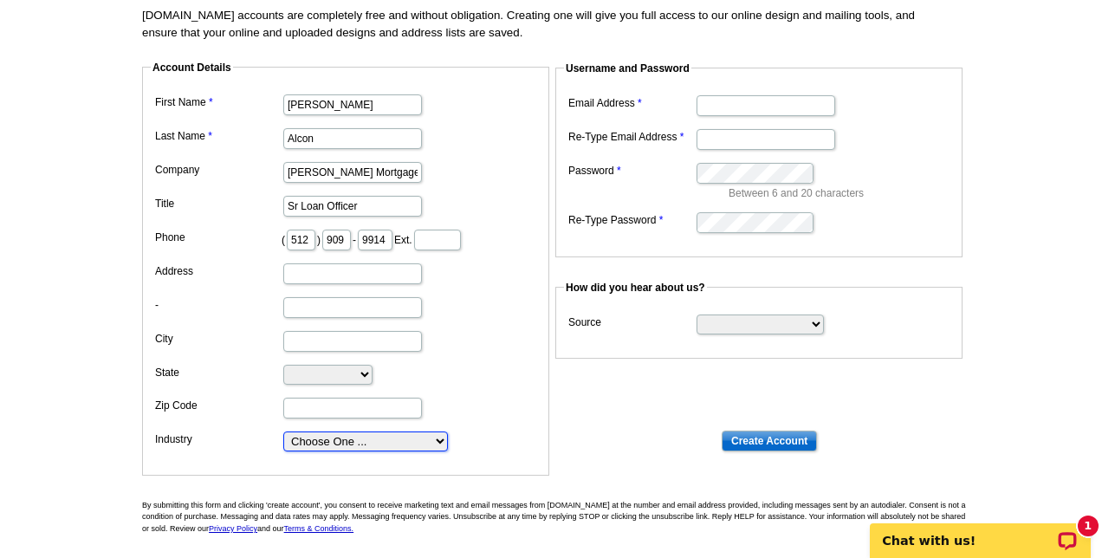
click at [373, 445] on select "Choose One ... Residential Real Estate Accounting Agriculture Architecture Arts…" at bounding box center [365, 442] width 165 height 20
select select "19"
click at [720, 108] on input "Email Address" at bounding box center [766, 105] width 139 height 21
type input "[EMAIL_ADDRESS][DOMAIN_NAME]"
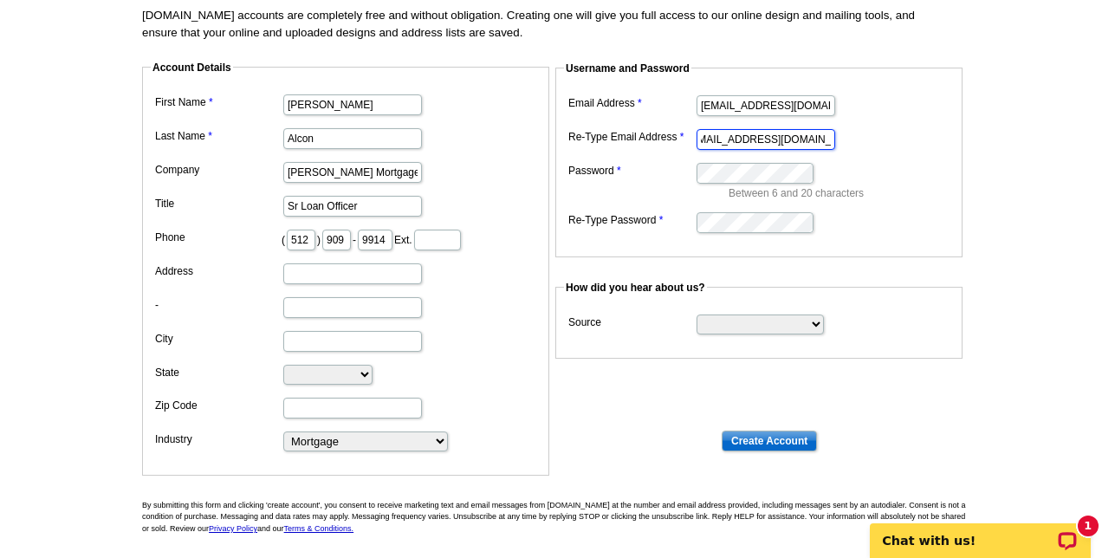
type input "[EMAIL_ADDRESS][DOMAIN_NAME]"
click at [775, 434] on input "Create Account" at bounding box center [769, 441] width 95 height 21
